Goal: Transaction & Acquisition: Purchase product/service

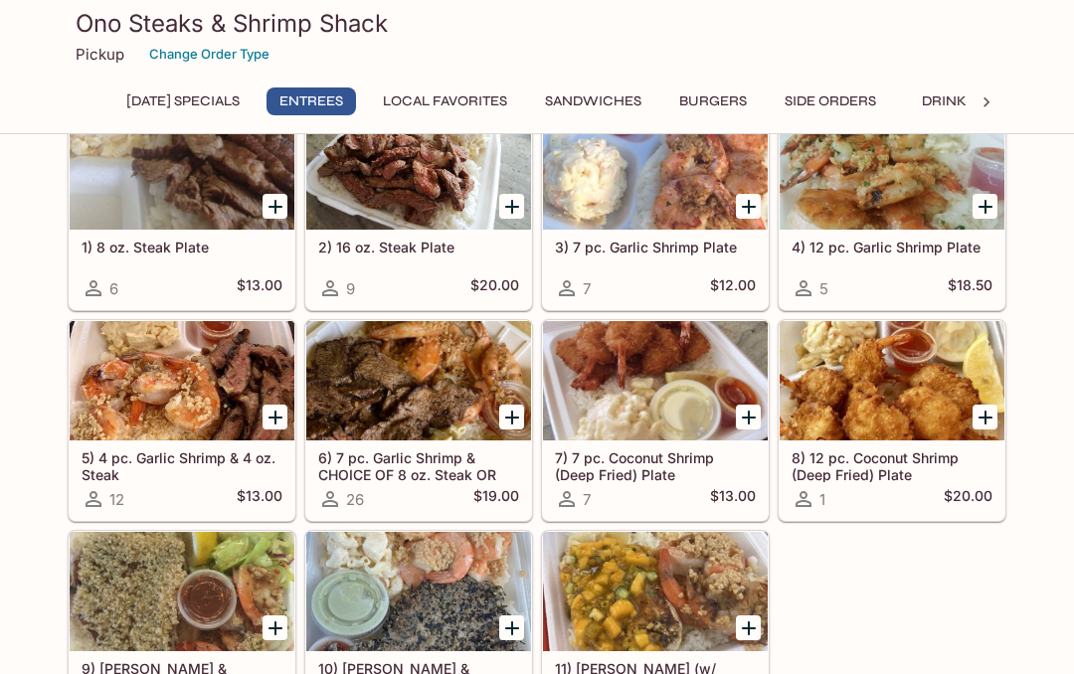
scroll to position [713, 0]
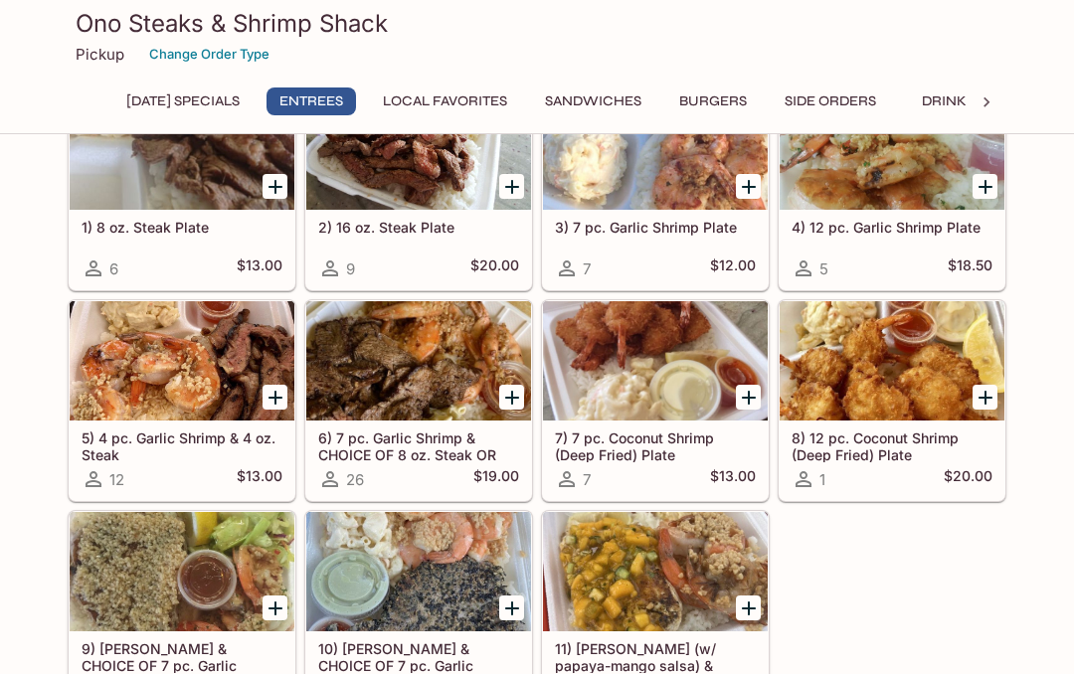
click at [412, 452] on h5 "6) 7 pc. Garlic Shrimp & CHOICE OF 8 oz. Steak OR Teriyaki Chicken" at bounding box center [418, 446] width 201 height 33
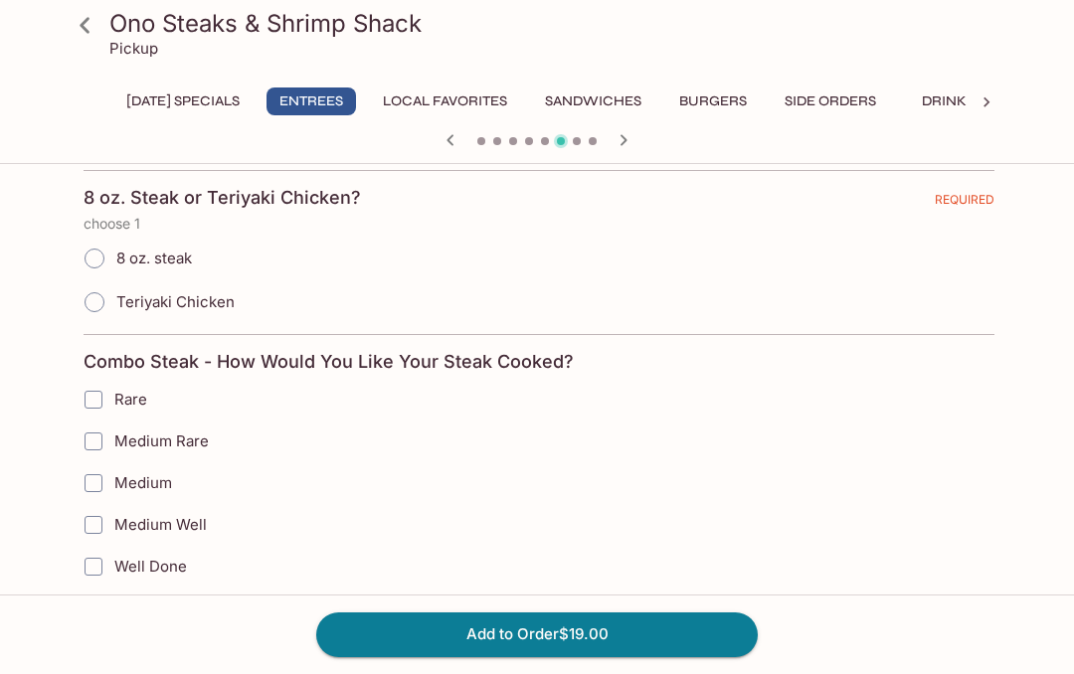
scroll to position [710, 0]
click at [88, 25] on icon at bounding box center [85, 25] width 35 height 35
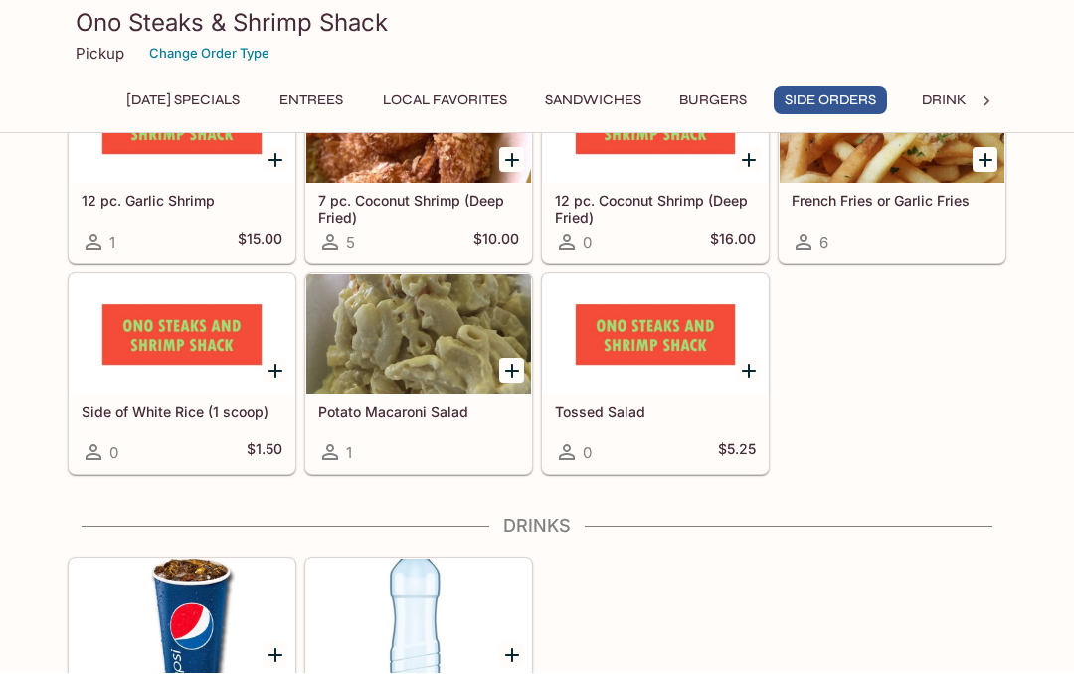
scroll to position [2806, 0]
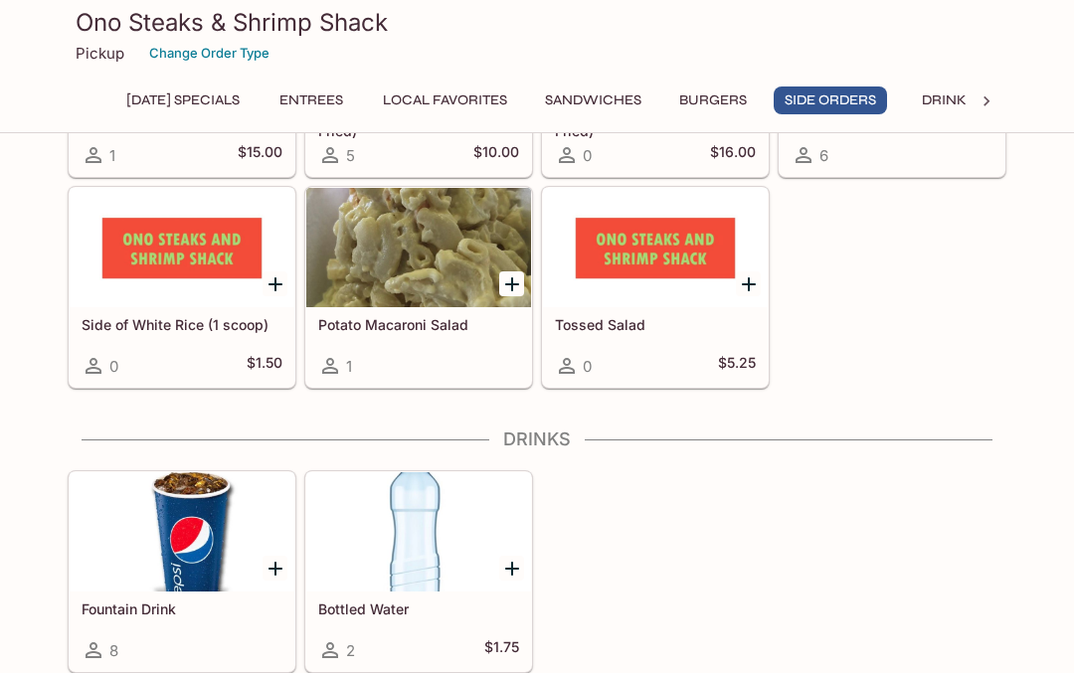
click at [197, 537] on div at bounding box center [182, 532] width 225 height 119
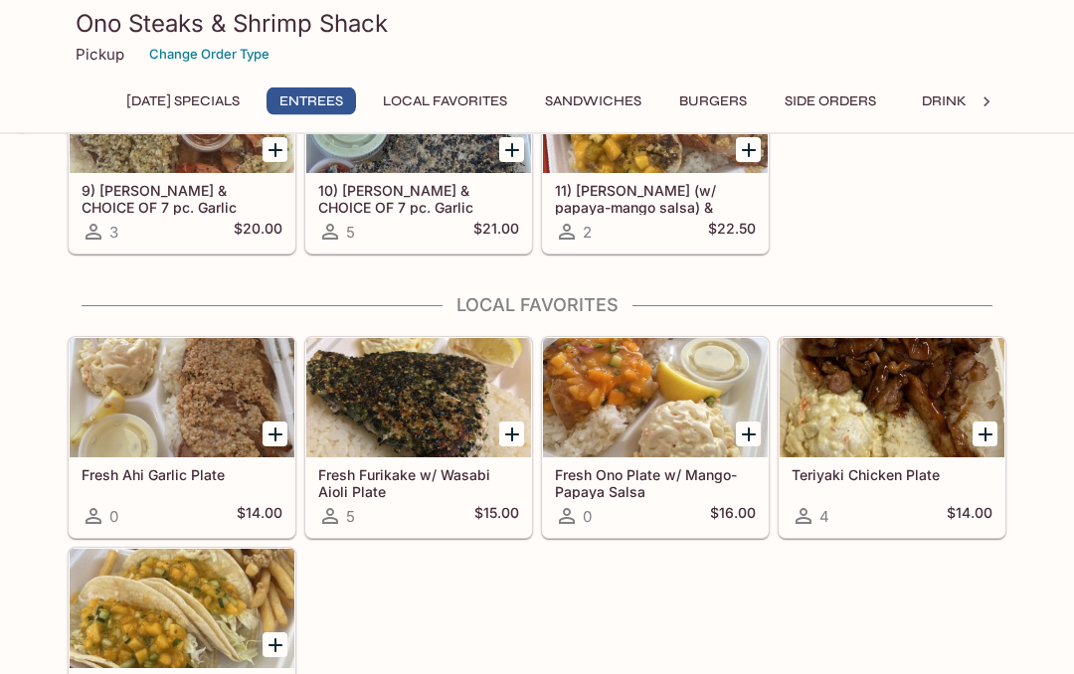
scroll to position [1163, 0]
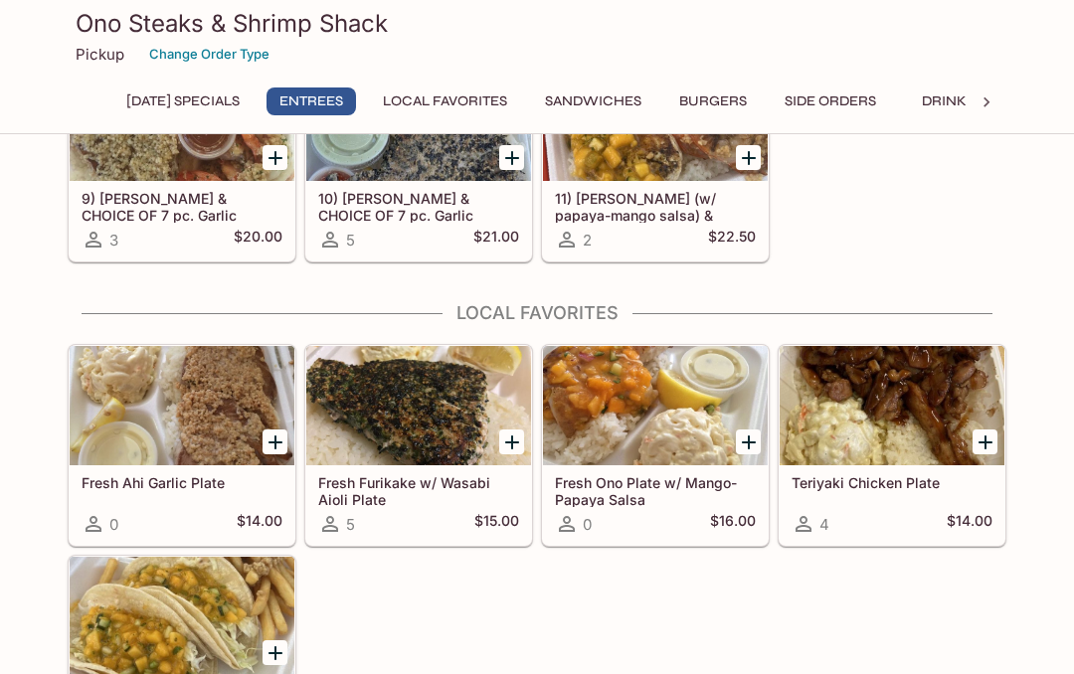
click at [512, 102] on button "Local Favorites" at bounding box center [445, 102] width 146 height 28
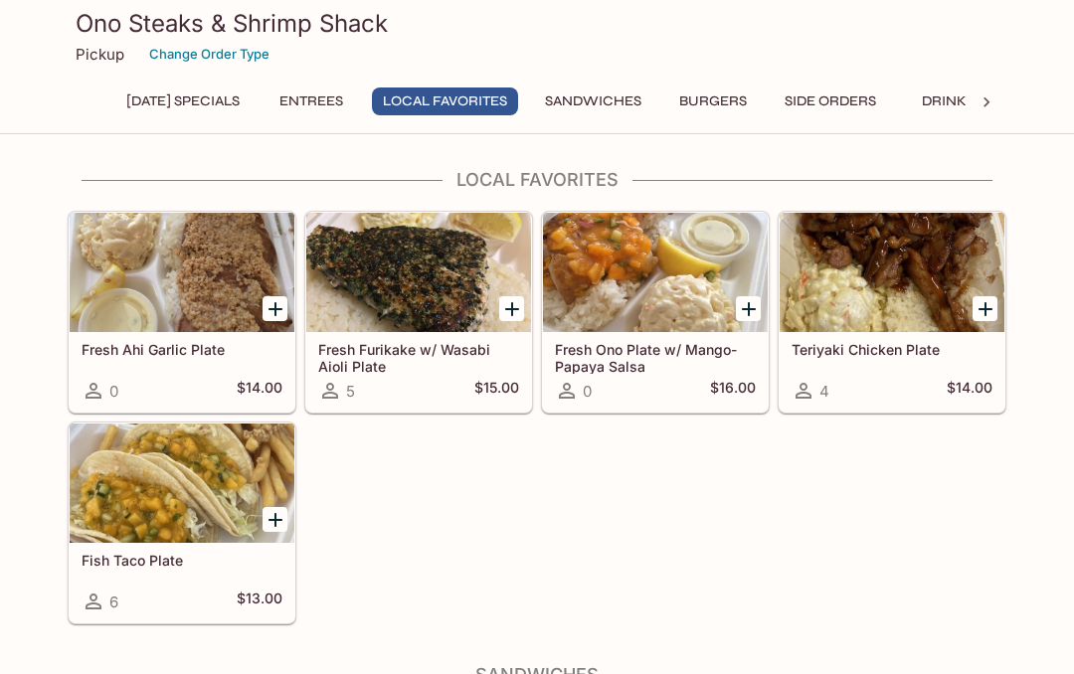
scroll to position [1383, 0]
